Goal: Check status: Check status

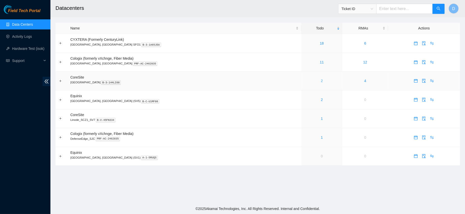
click at [321, 82] on link "2" at bounding box center [322, 81] width 2 height 4
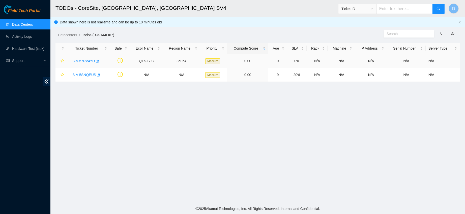
click at [83, 63] on link "B-V-57RV4YD" at bounding box center [83, 61] width 22 height 4
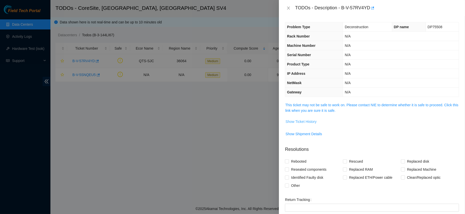
click at [311, 121] on span "Show Ticket History" at bounding box center [301, 122] width 31 height 6
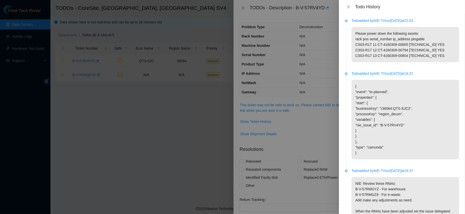
click at [95, 99] on div at bounding box center [232, 107] width 465 height 214
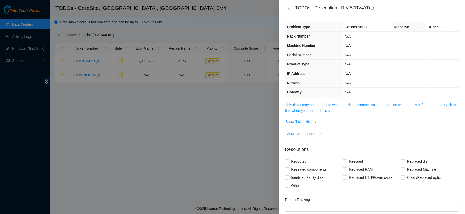
click at [97, 101] on div at bounding box center [232, 107] width 465 height 214
click at [84, 81] on div at bounding box center [232, 107] width 465 height 214
click at [288, 8] on icon "close" at bounding box center [289, 8] width 4 height 4
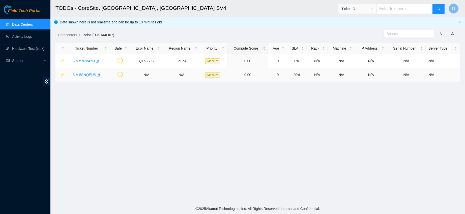
click at [84, 77] on link "B-V-5SNQEU5" at bounding box center [83, 75] width 23 height 4
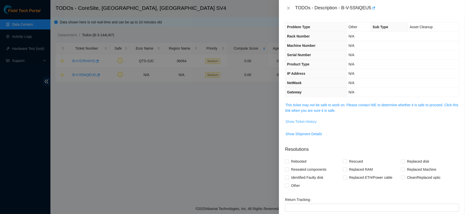
click at [314, 124] on button "Show Ticket History" at bounding box center [301, 122] width 32 height 8
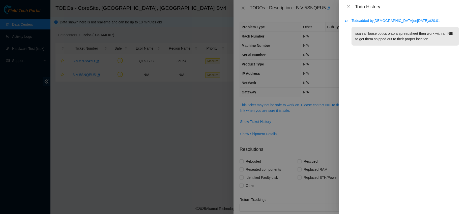
click at [89, 97] on div at bounding box center [232, 107] width 465 height 214
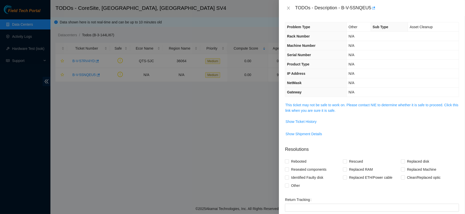
click at [90, 99] on div at bounding box center [232, 107] width 465 height 214
click at [91, 99] on div at bounding box center [232, 107] width 465 height 214
click at [91, 100] on div at bounding box center [232, 107] width 465 height 214
click at [92, 100] on div at bounding box center [232, 107] width 465 height 214
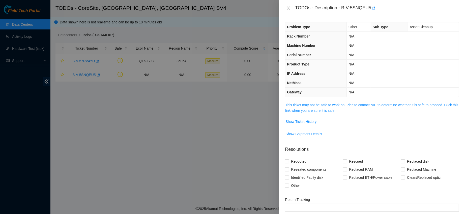
click at [92, 100] on div at bounding box center [232, 107] width 465 height 214
click at [288, 9] on icon "close" at bounding box center [289, 8] width 4 height 4
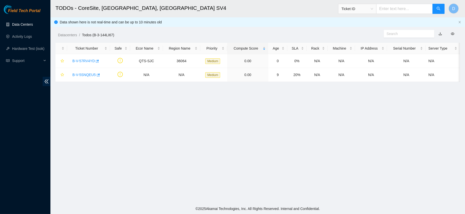
click at [19, 26] on link "Data Centers" at bounding box center [22, 24] width 21 height 4
